Goal: Navigation & Orientation: Go to known website

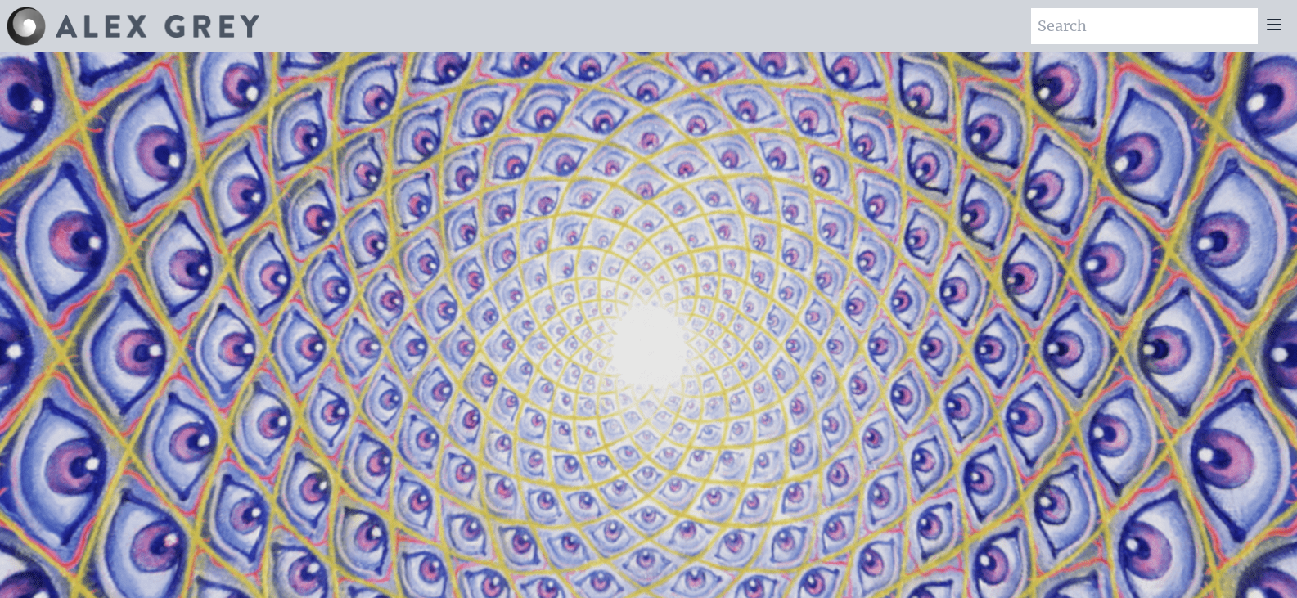
click at [32, 21] on img at bounding box center [26, 26] width 39 height 39
